Goal: Navigation & Orientation: Find specific page/section

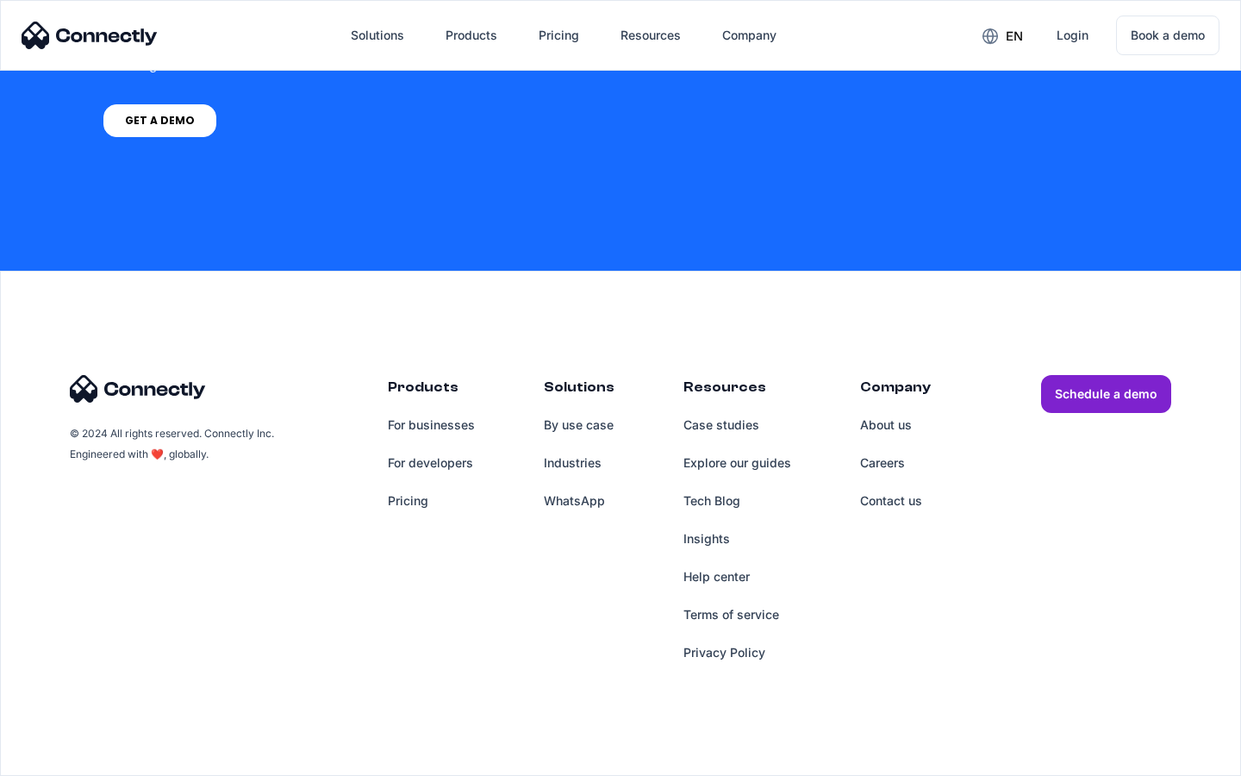
scroll to position [1306, 0]
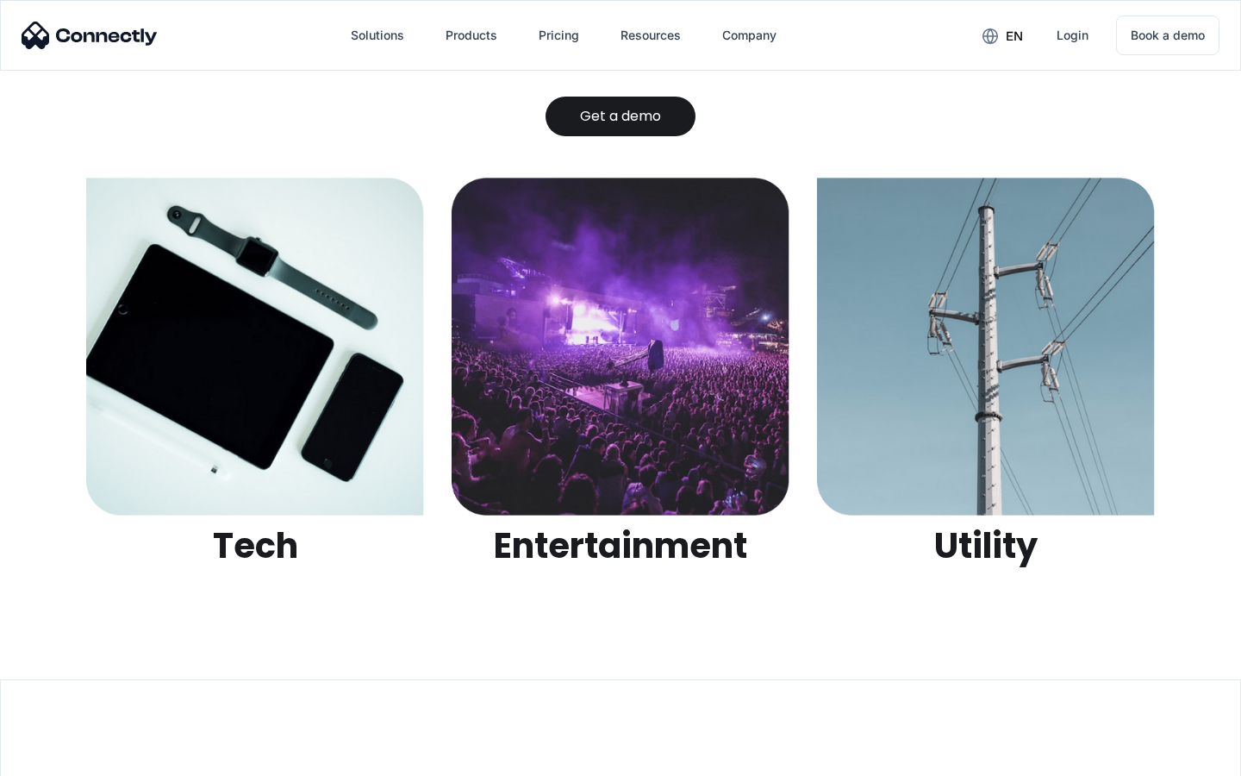
scroll to position [5437, 0]
